Goal: Transaction & Acquisition: Purchase product/service

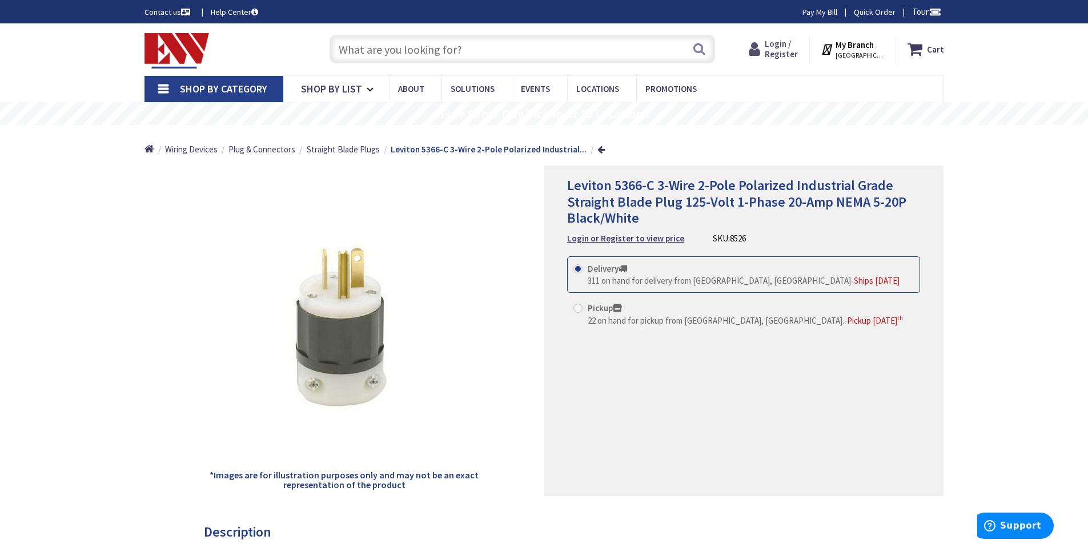
click at [783, 56] on span "Login / Register" at bounding box center [780, 48] width 33 height 21
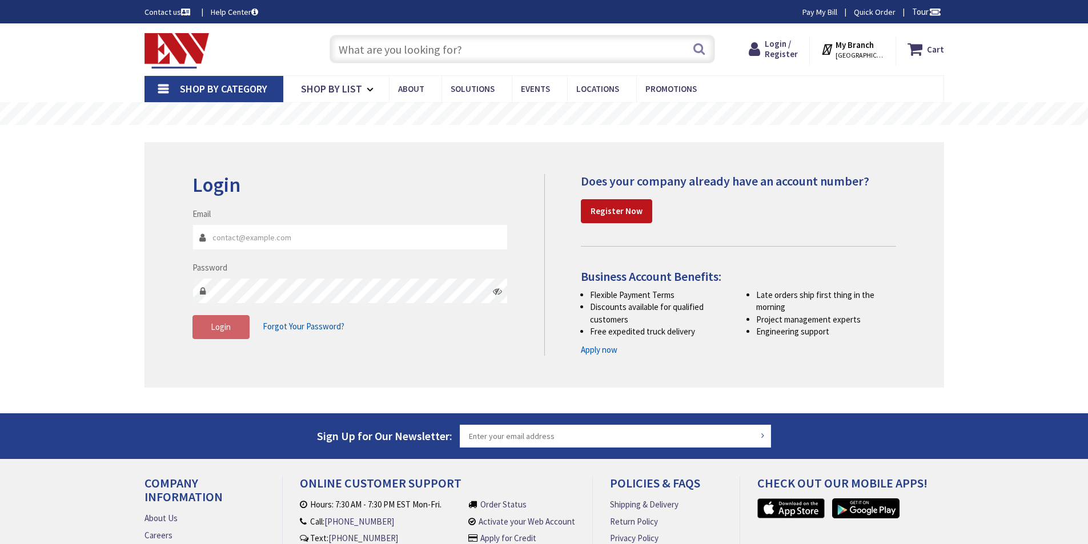
click at [597, 210] on strong "Register Now" at bounding box center [616, 211] width 52 height 11
